Goal: Task Accomplishment & Management: Manage account settings

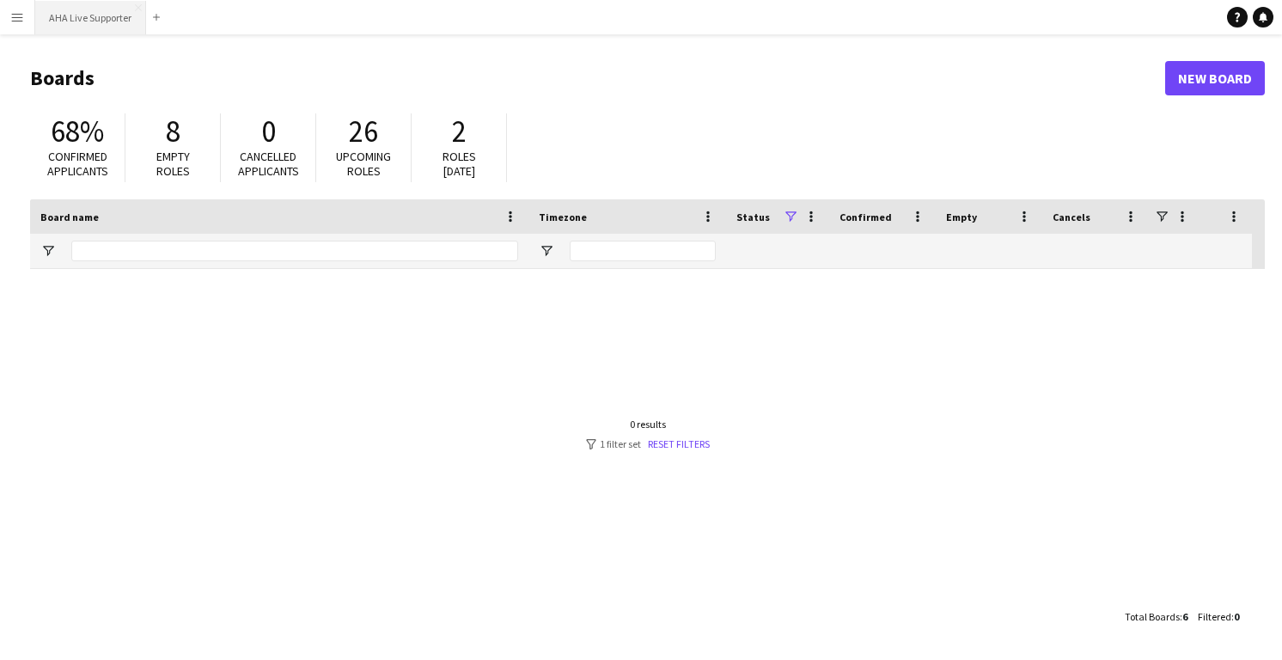
click at [77, 28] on button "AHA Live Supporter Close" at bounding box center [90, 18] width 111 height 34
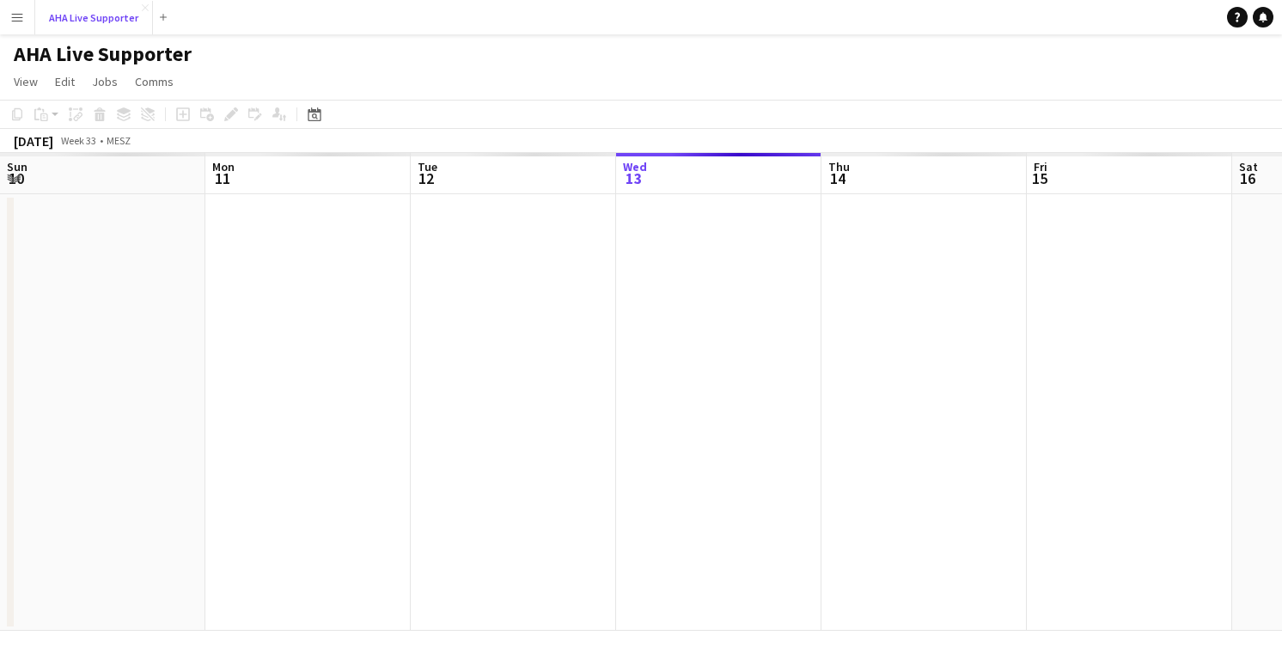
scroll to position [0, 411]
click at [5, 14] on button "Menu" at bounding box center [17, 17] width 34 height 34
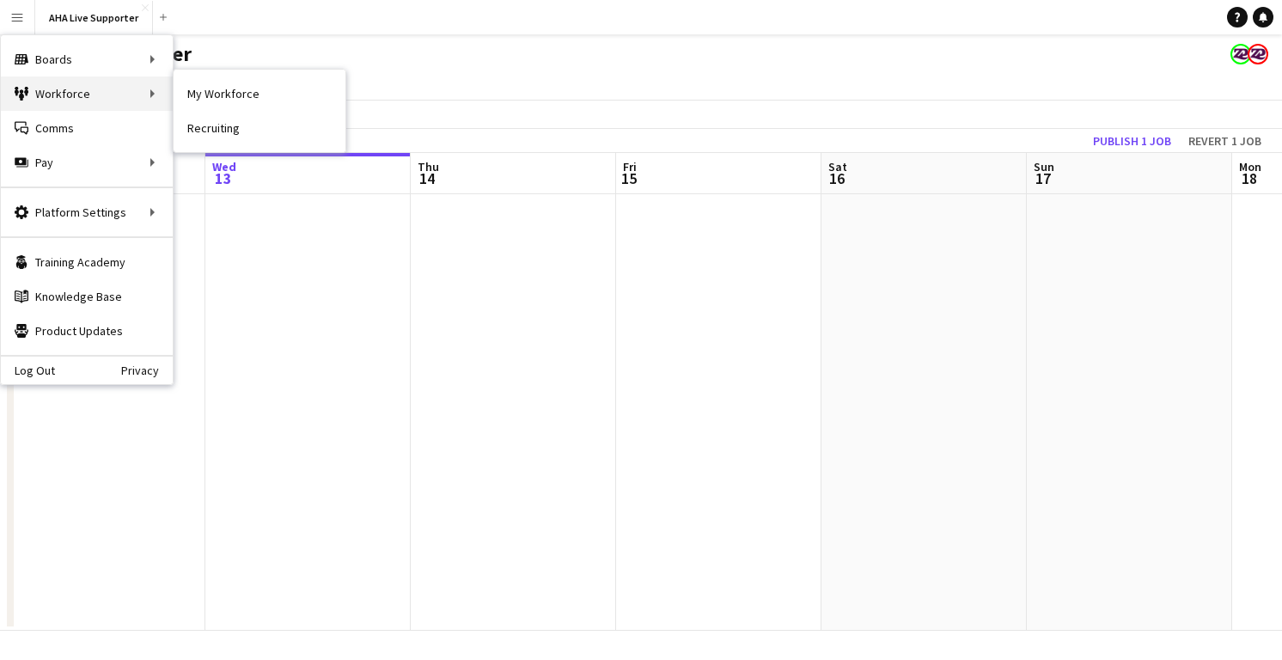
click at [64, 91] on div "Workforce Workforce" at bounding box center [87, 93] width 172 height 34
click at [48, 55] on div "Boards Boards" at bounding box center [87, 59] width 172 height 34
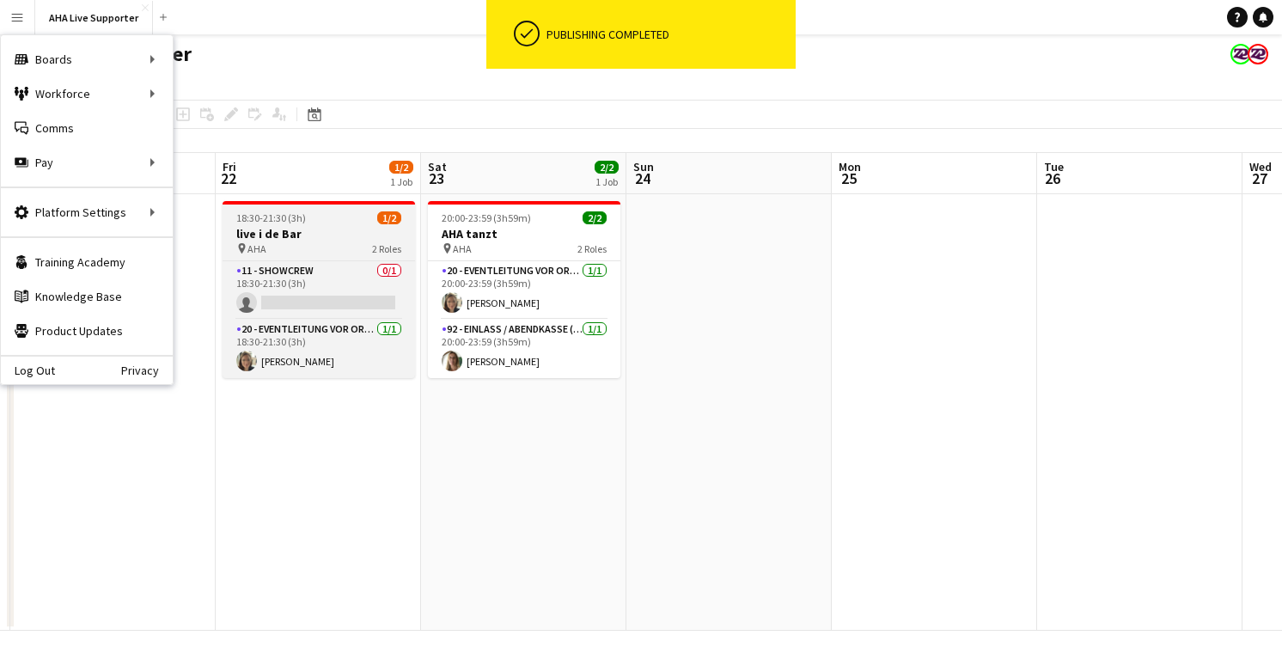
scroll to position [0, 380]
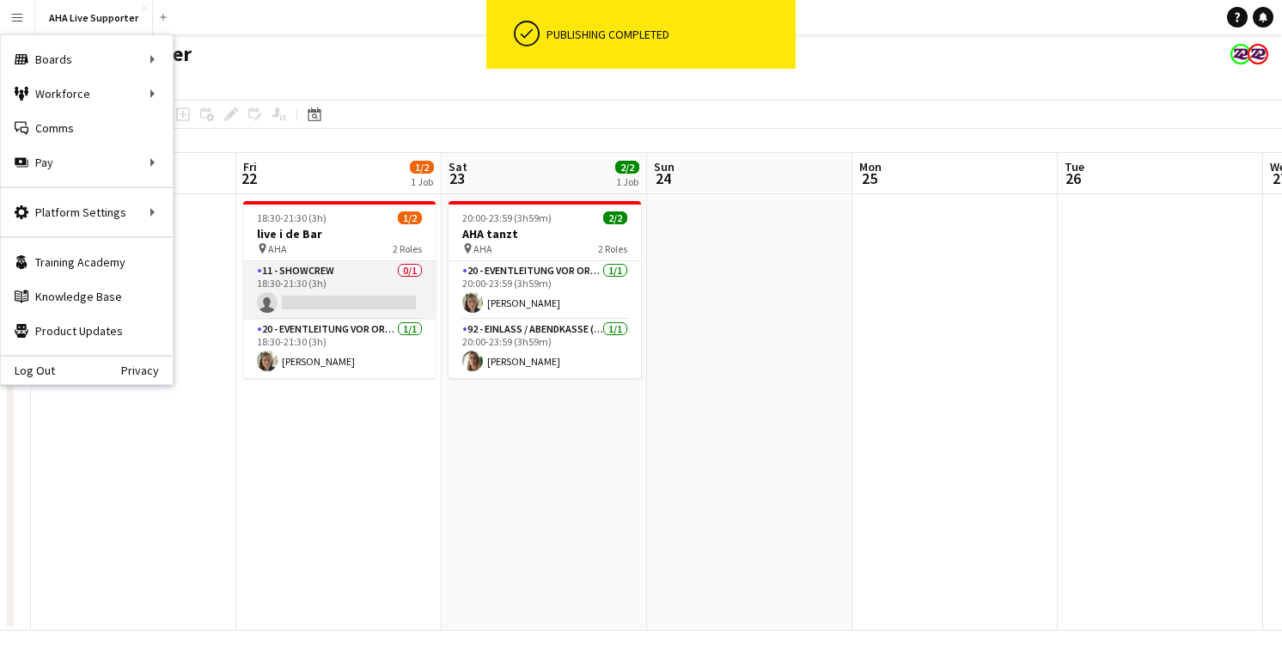
click at [315, 272] on app-card-role "11 - Showcrew 0/1 18:30-21:30 (3h) single-neutral-actions" at bounding box center [339, 290] width 193 height 58
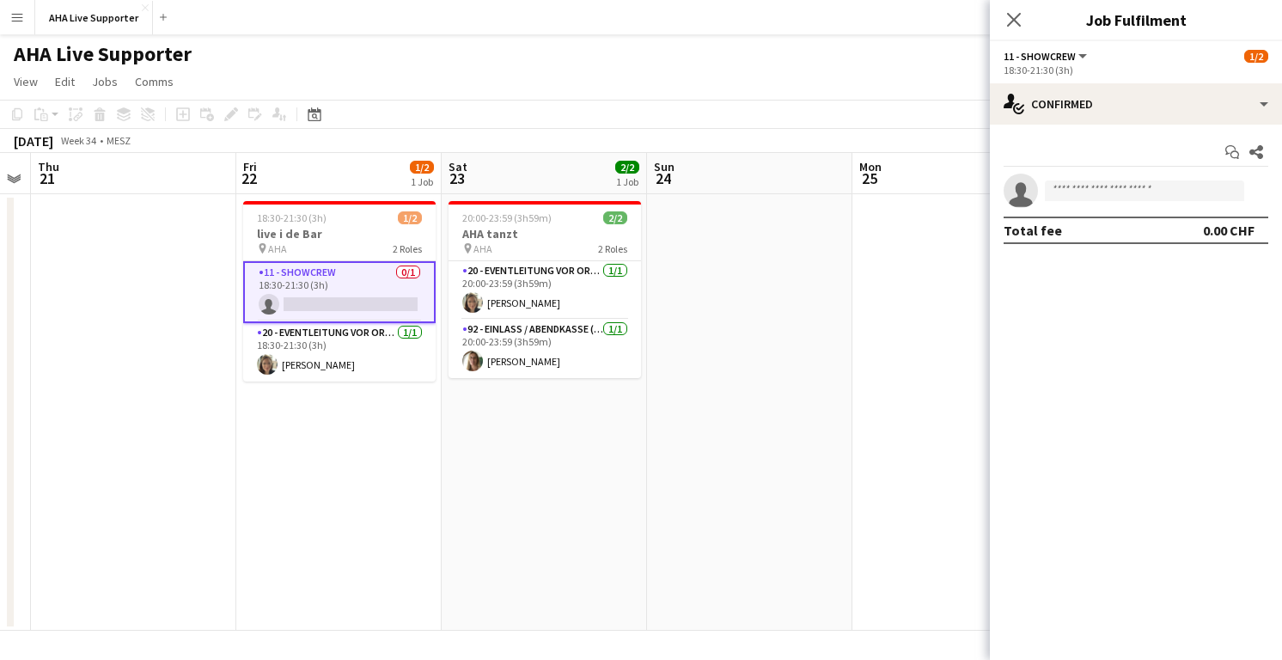
click at [1032, 60] on span "11 - Showcrew" at bounding box center [1040, 56] width 72 height 13
click at [1045, 122] on li "11 - Showcrew" at bounding box center [1061, 114] width 86 height 15
click at [1019, 9] on app-icon "Close pop-in" at bounding box center [1014, 20] width 25 height 25
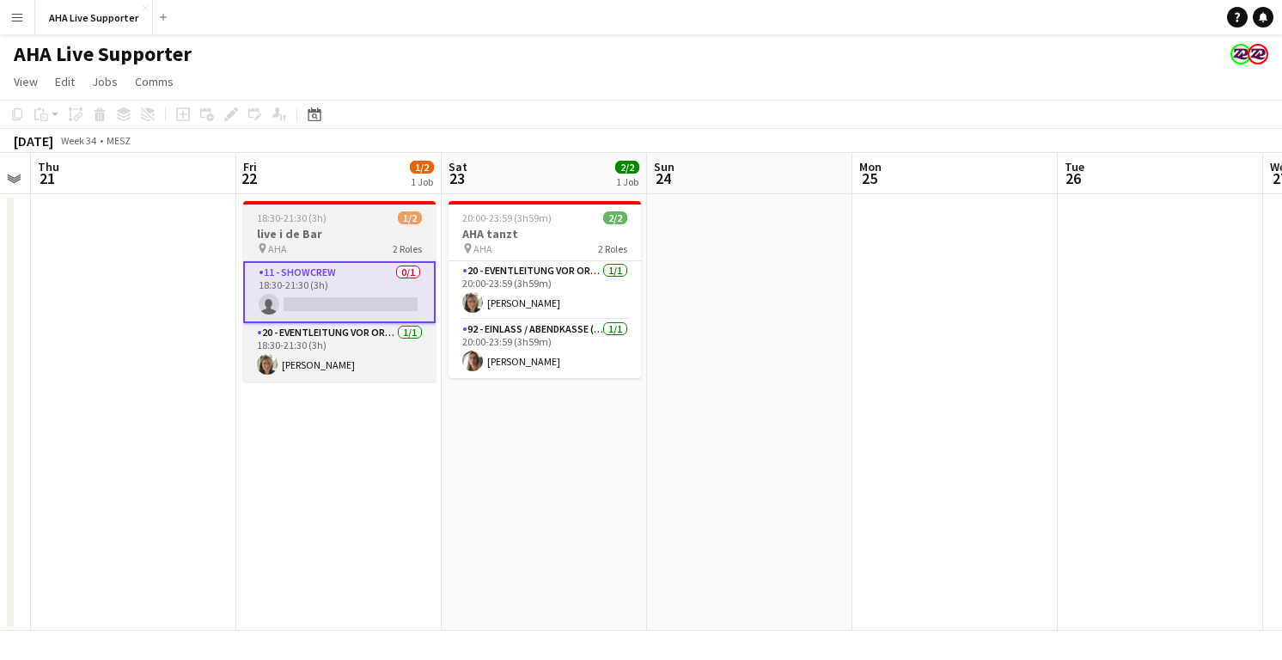
click at [300, 218] on span "18:30-21:30 (3h)" at bounding box center [292, 217] width 70 height 13
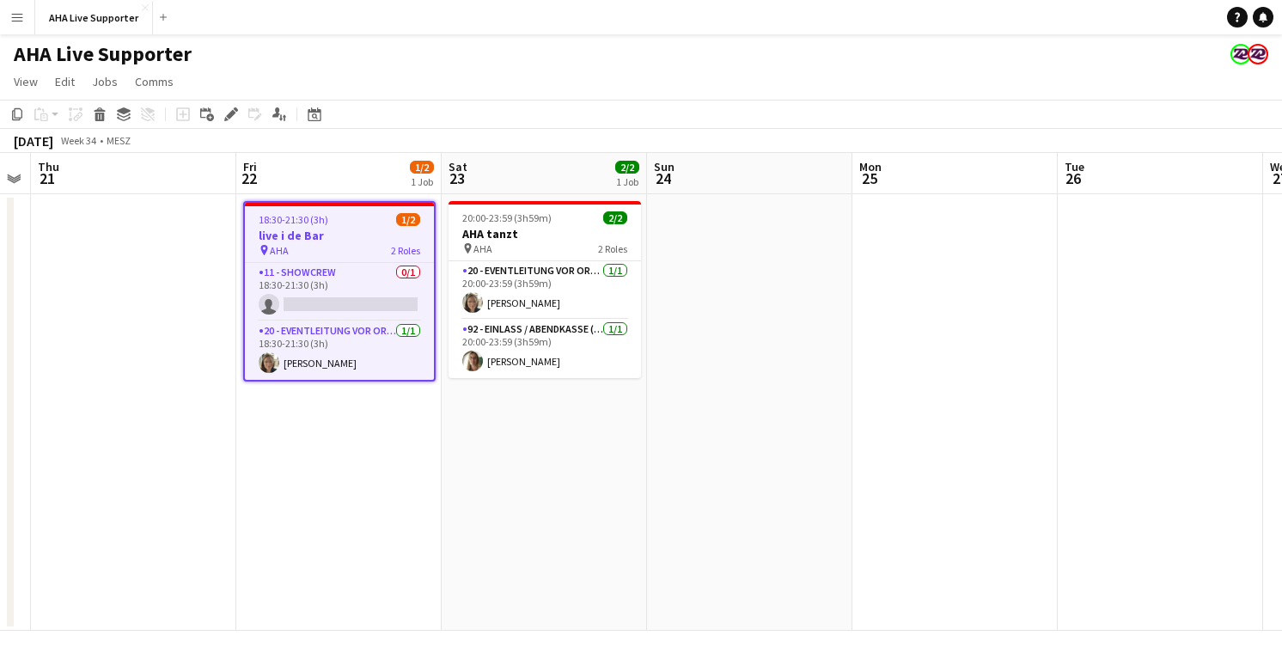
click at [300, 218] on span "18:30-21:30 (3h)" at bounding box center [294, 219] width 70 height 13
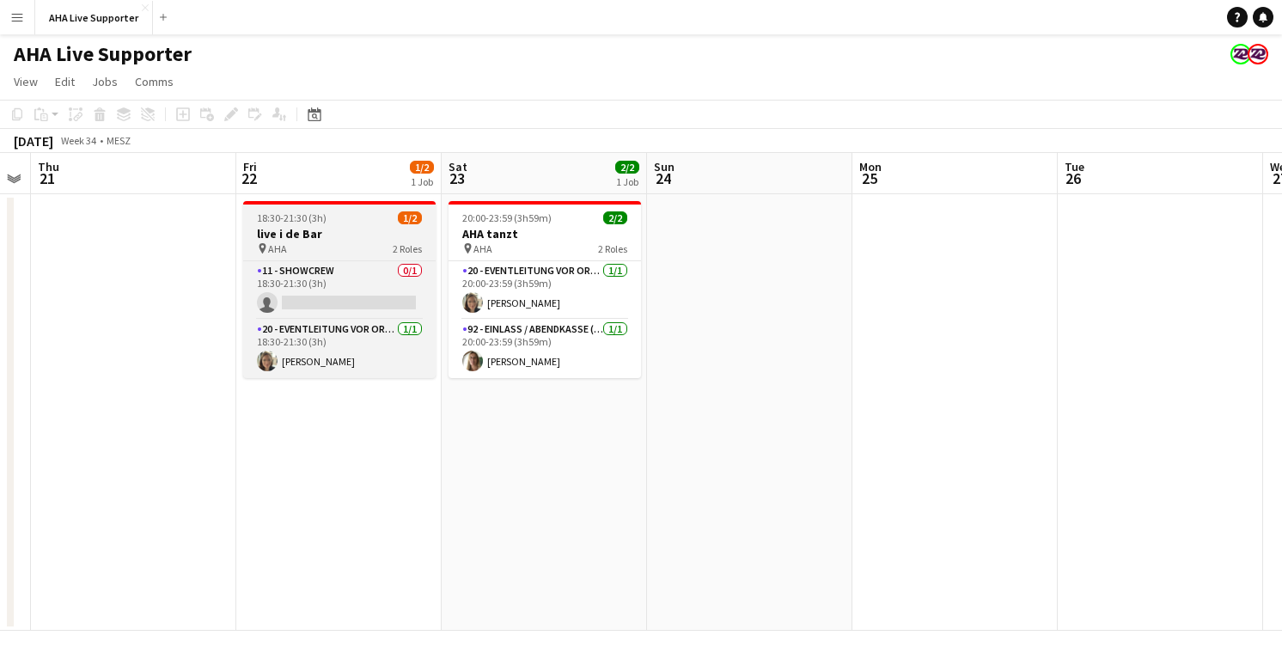
click at [300, 218] on span "18:30-21:30 (3h)" at bounding box center [292, 217] width 70 height 13
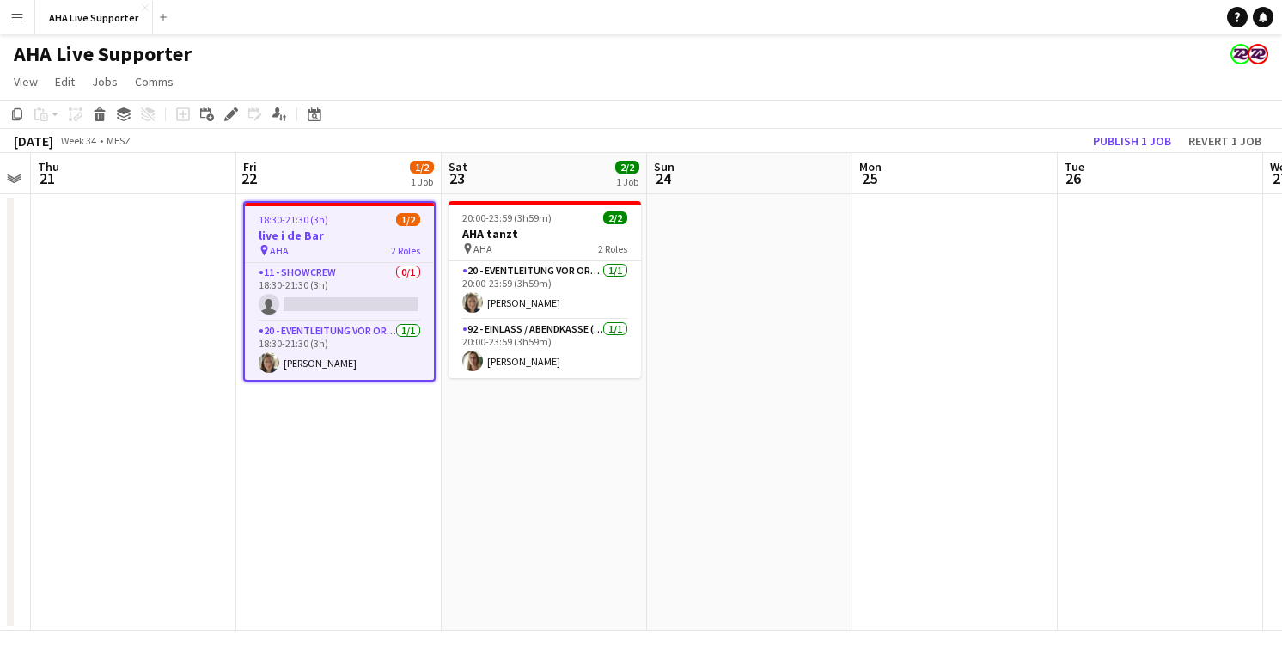
click at [556, 523] on app-date-cell "20:00-23:59 (3h59m) 2/2 AHA tanzt pin AHA 2 Roles 20 - Eventleitung vor Ort (ZP…" at bounding box center [544, 412] width 205 height 437
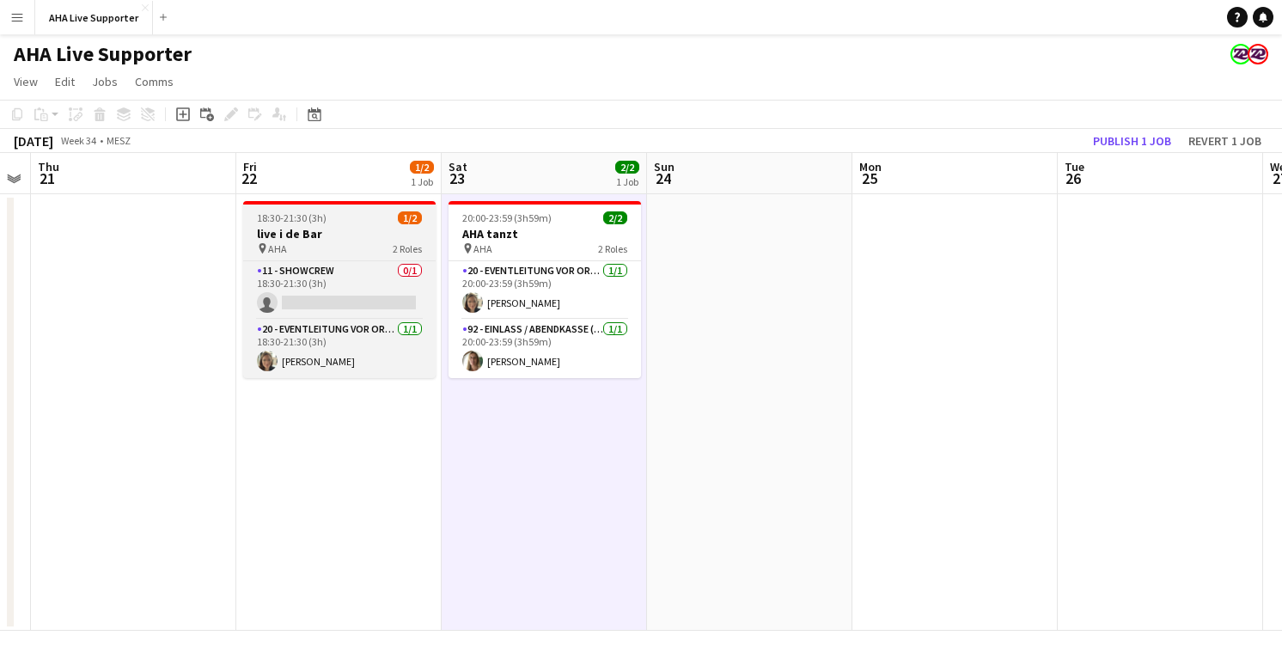
click at [368, 218] on div "18:30-21:30 (3h) 1/2" at bounding box center [339, 217] width 193 height 13
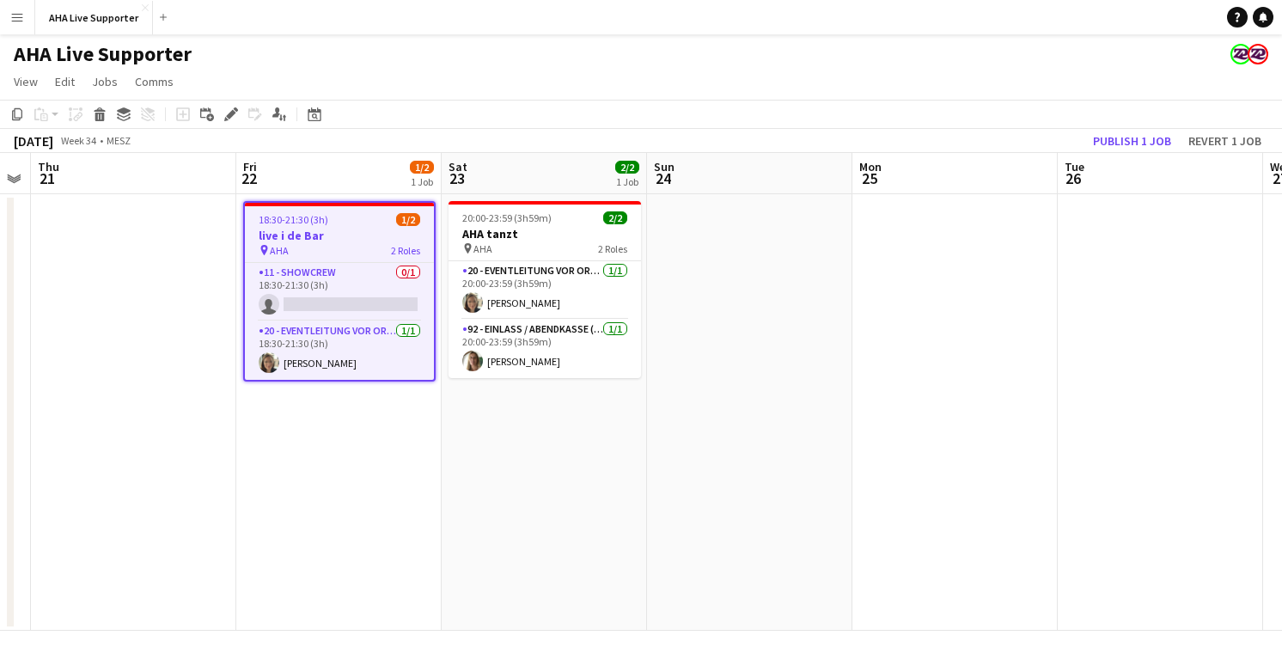
click at [269, 238] on h3 "live i de Bar" at bounding box center [339, 235] width 189 height 15
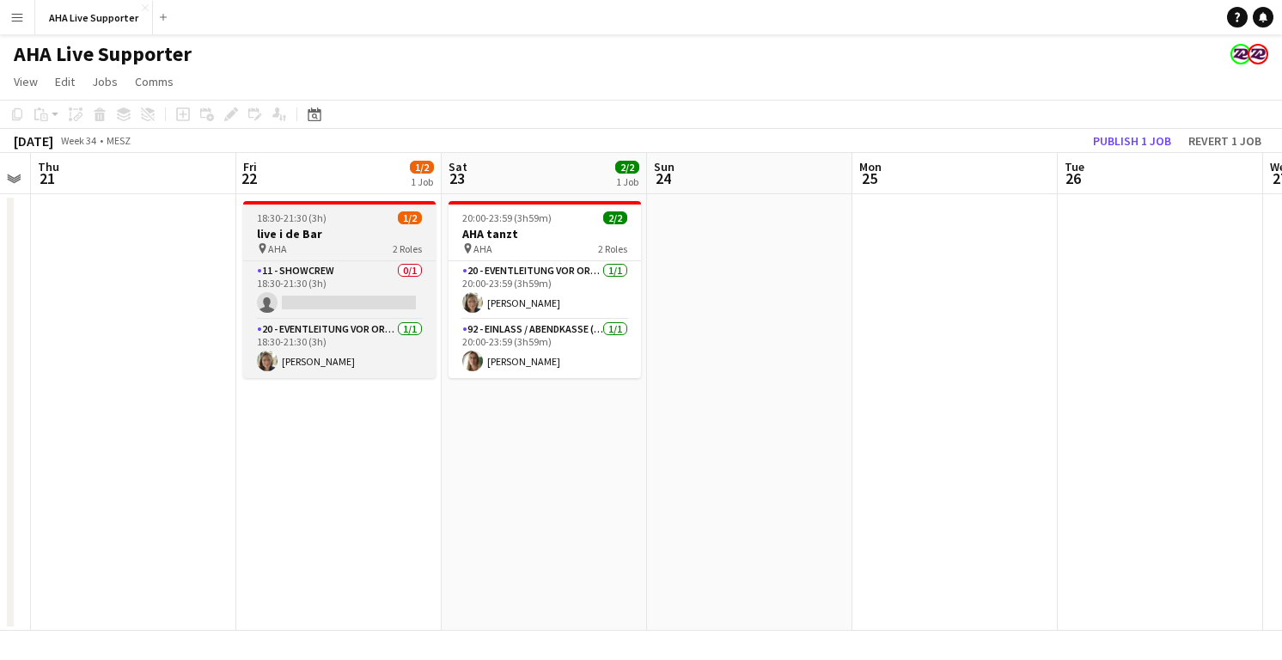
click at [325, 228] on h3 "live i de Bar" at bounding box center [339, 233] width 193 height 15
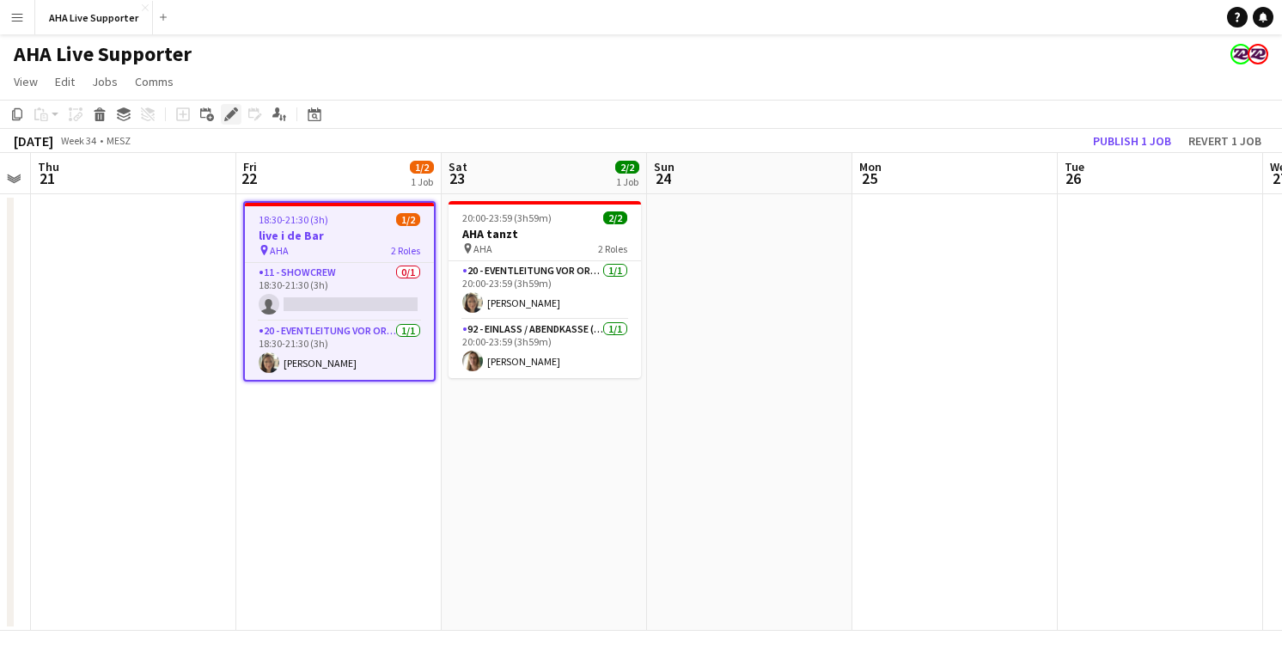
click at [230, 119] on icon "Edit" at bounding box center [231, 114] width 14 height 14
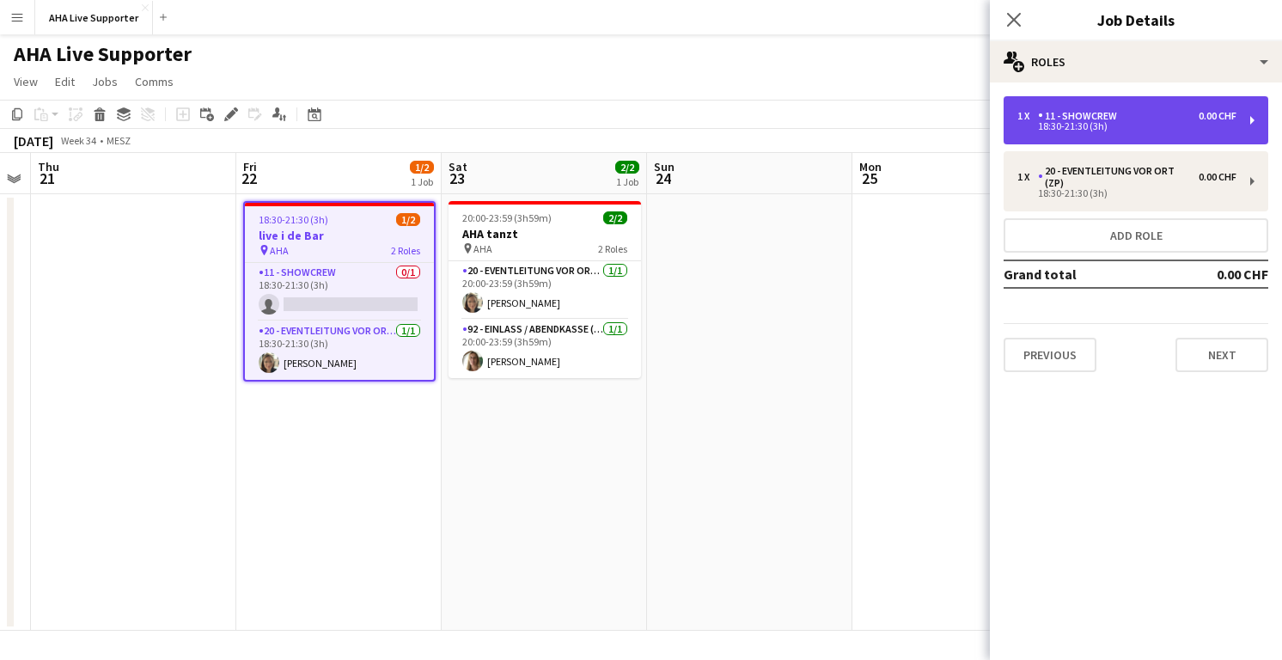
click at [1257, 125] on div "1 x 11 - Showcrew 0.00 CHF 18:30-21:30 (3h)" at bounding box center [1136, 120] width 265 height 48
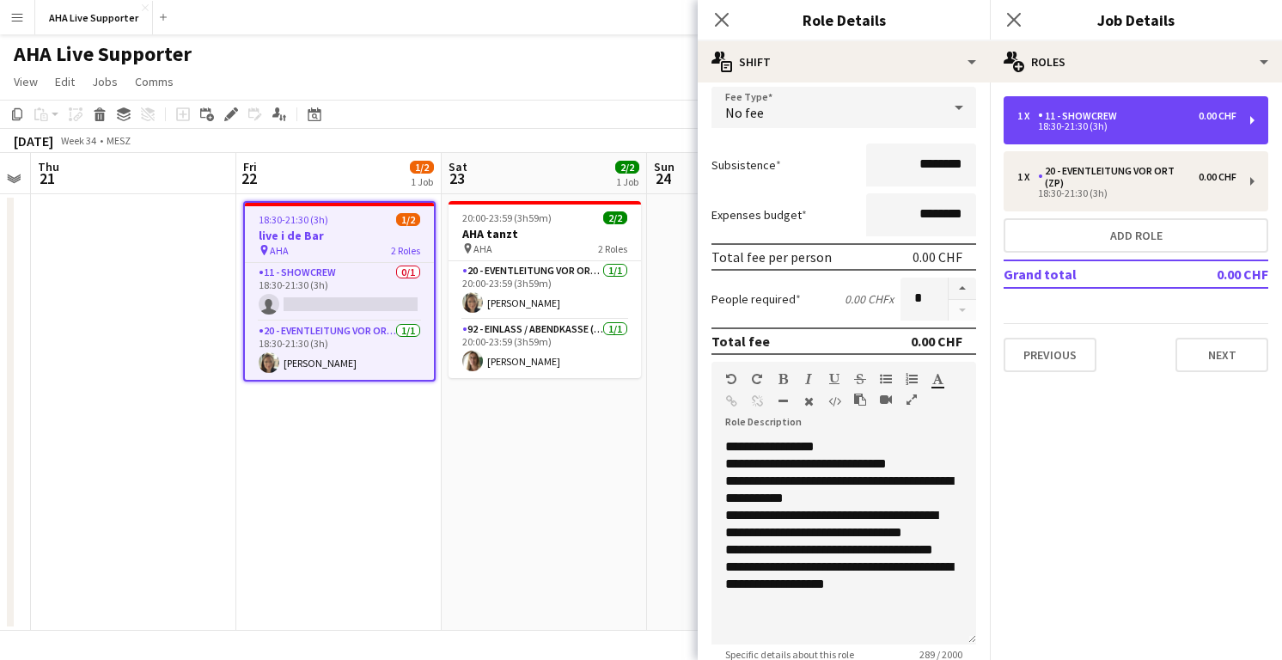
scroll to position [0, 0]
